Goal: Task Accomplishment & Management: Manage account settings

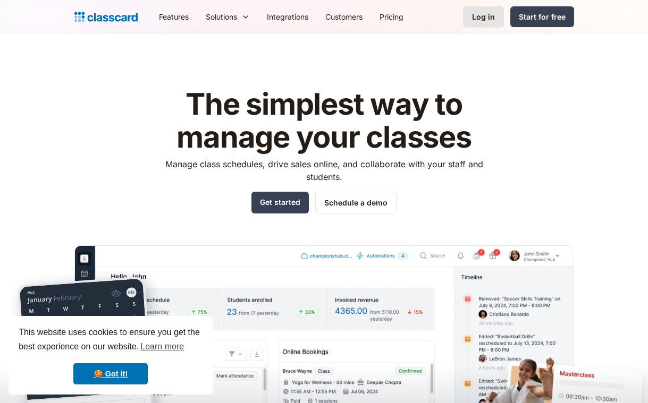
click at [483, 14] on div "Log in" at bounding box center [483, 16] width 23 height 11
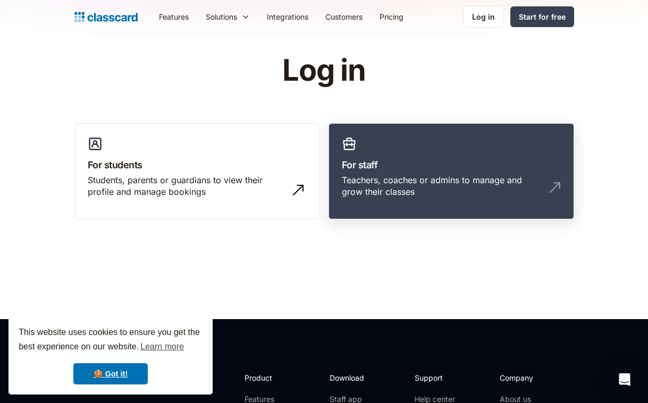
click at [468, 189] on div "Teachers, coaches or admins to manage and grow their classes" at bounding box center [441, 186] width 198 height 24
